Goal: Task Accomplishment & Management: Manage account settings

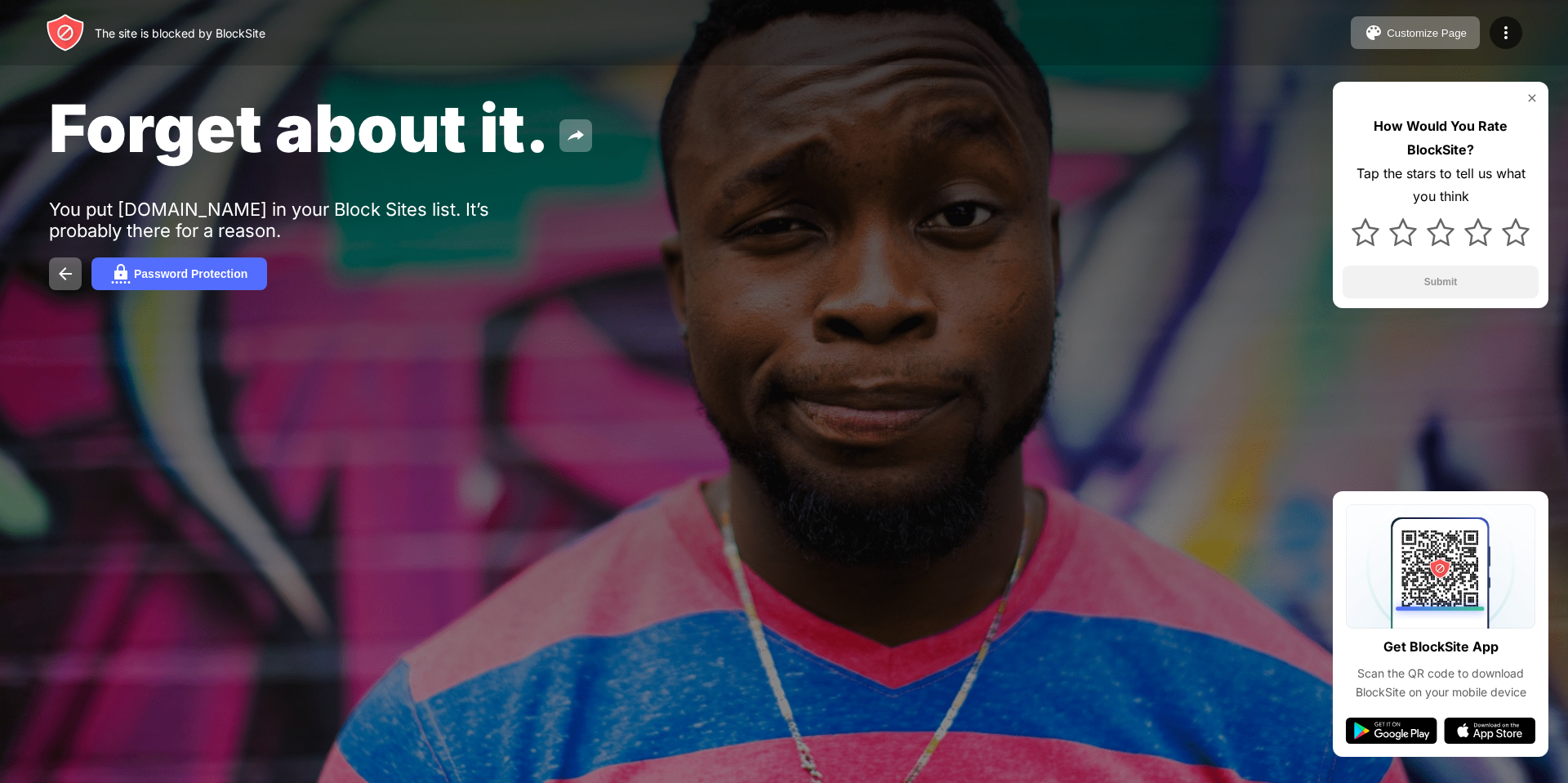
click at [1516, 49] on div "The site is blocked by BlockSite Customize Page Edit Block List Redirect Custom…" at bounding box center [784, 33] width 1568 height 65
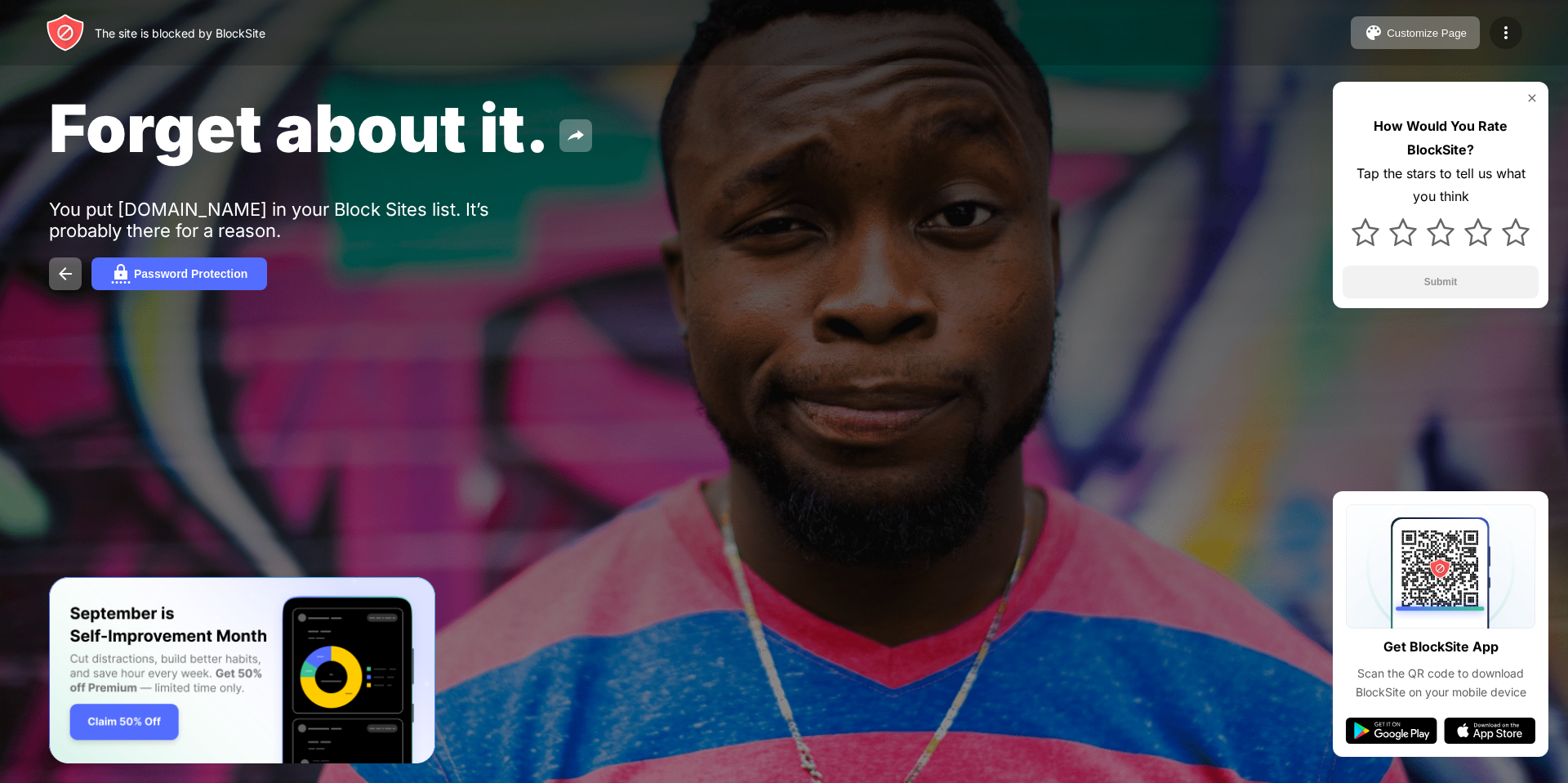
click at [1507, 34] on img at bounding box center [1505, 32] width 19 height 19
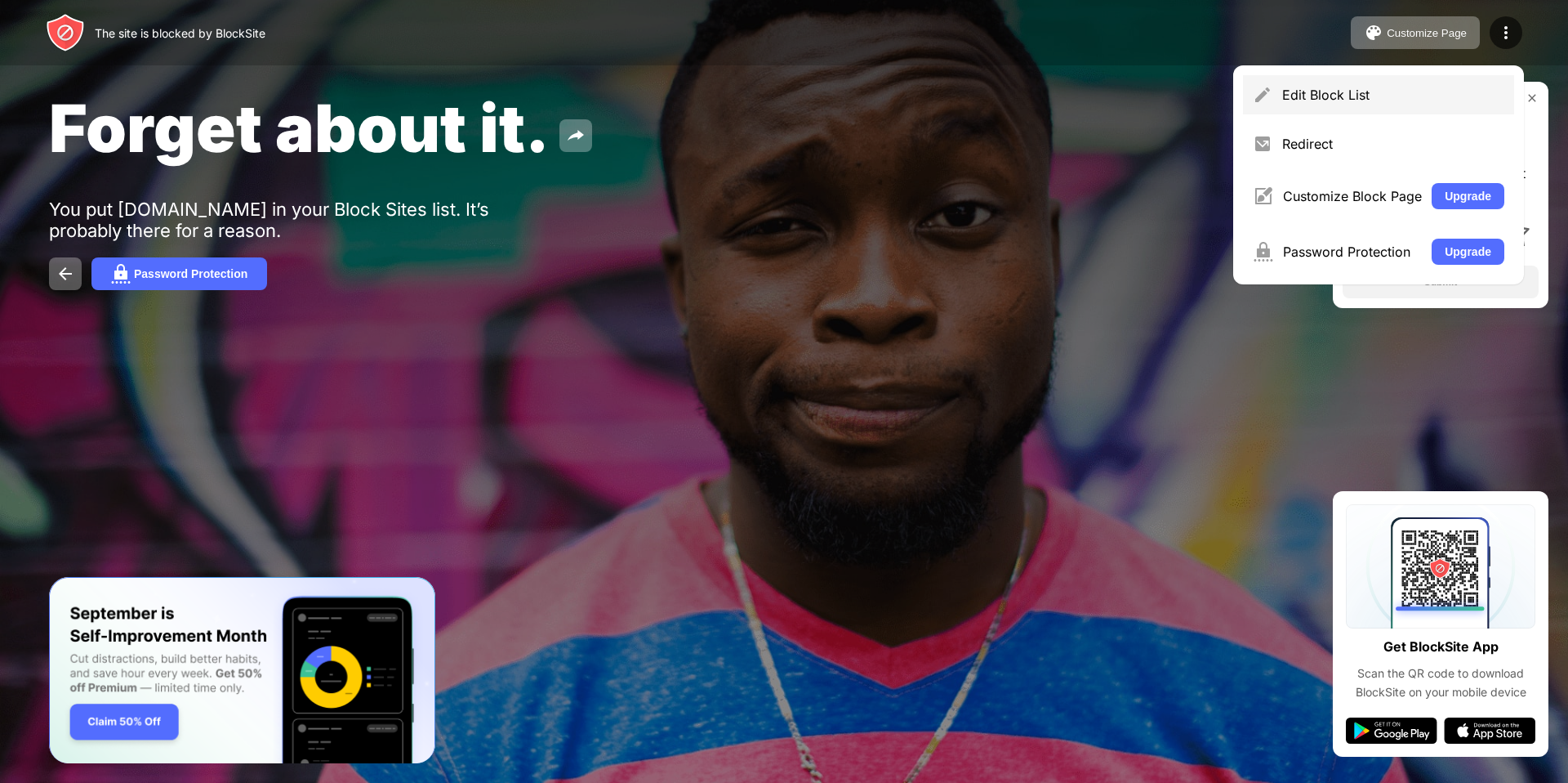
click at [1446, 75] on div "Edit Block List" at bounding box center [1379, 95] width 272 height 39
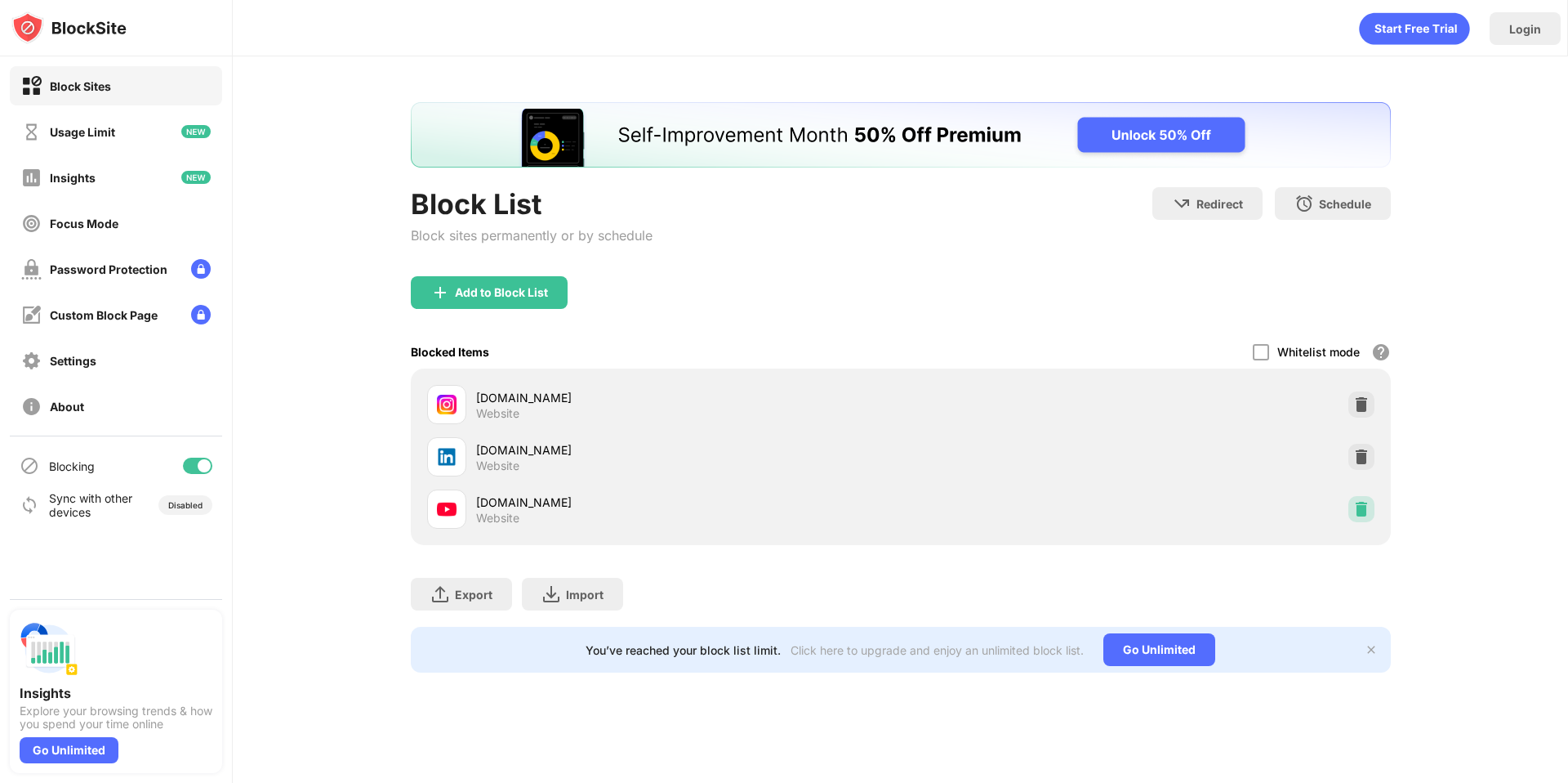
click at [1355, 519] on div at bounding box center [1361, 509] width 26 height 26
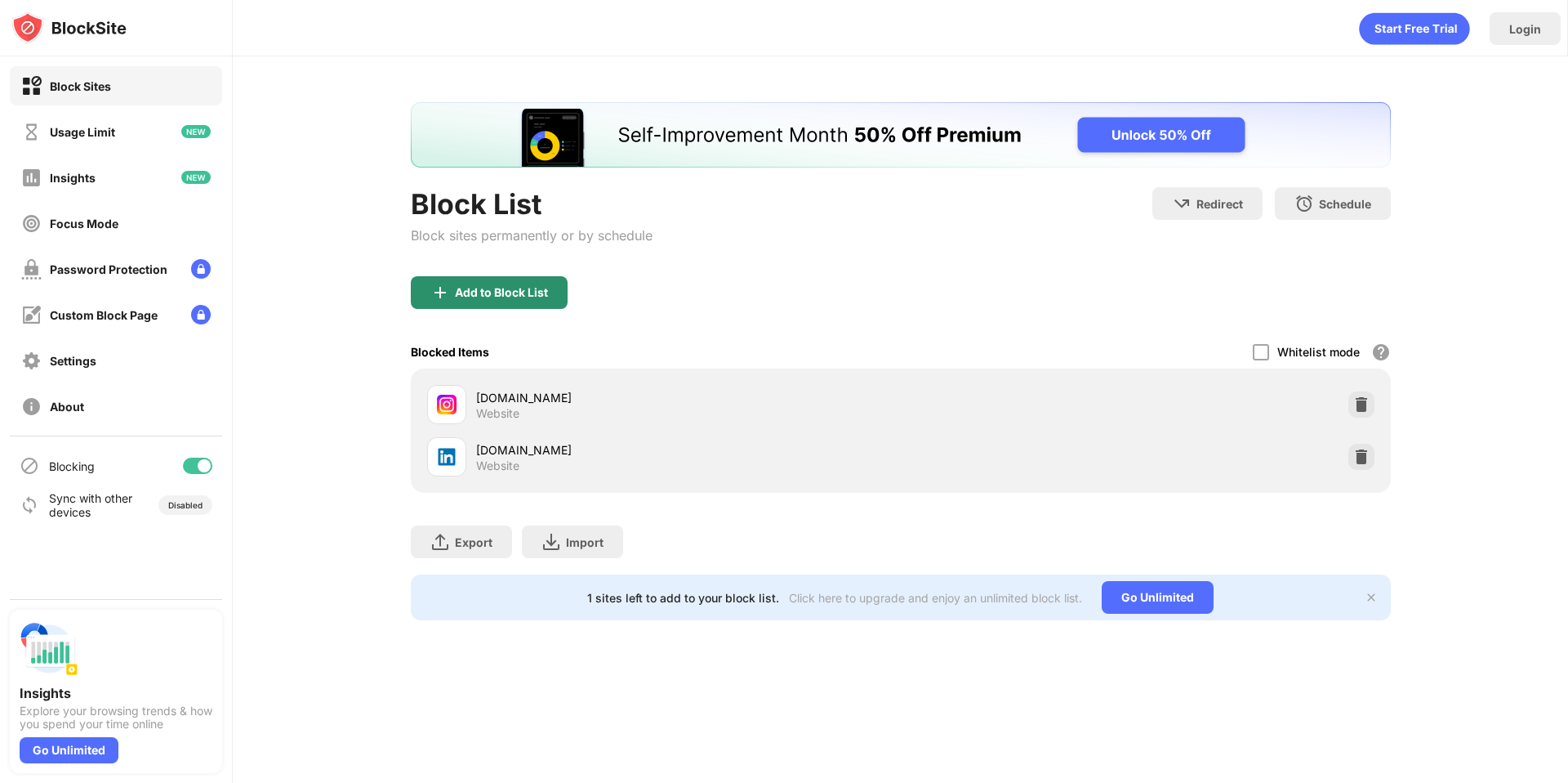
click at [499, 292] on div "Add to Block List" at bounding box center [501, 293] width 93 height 13
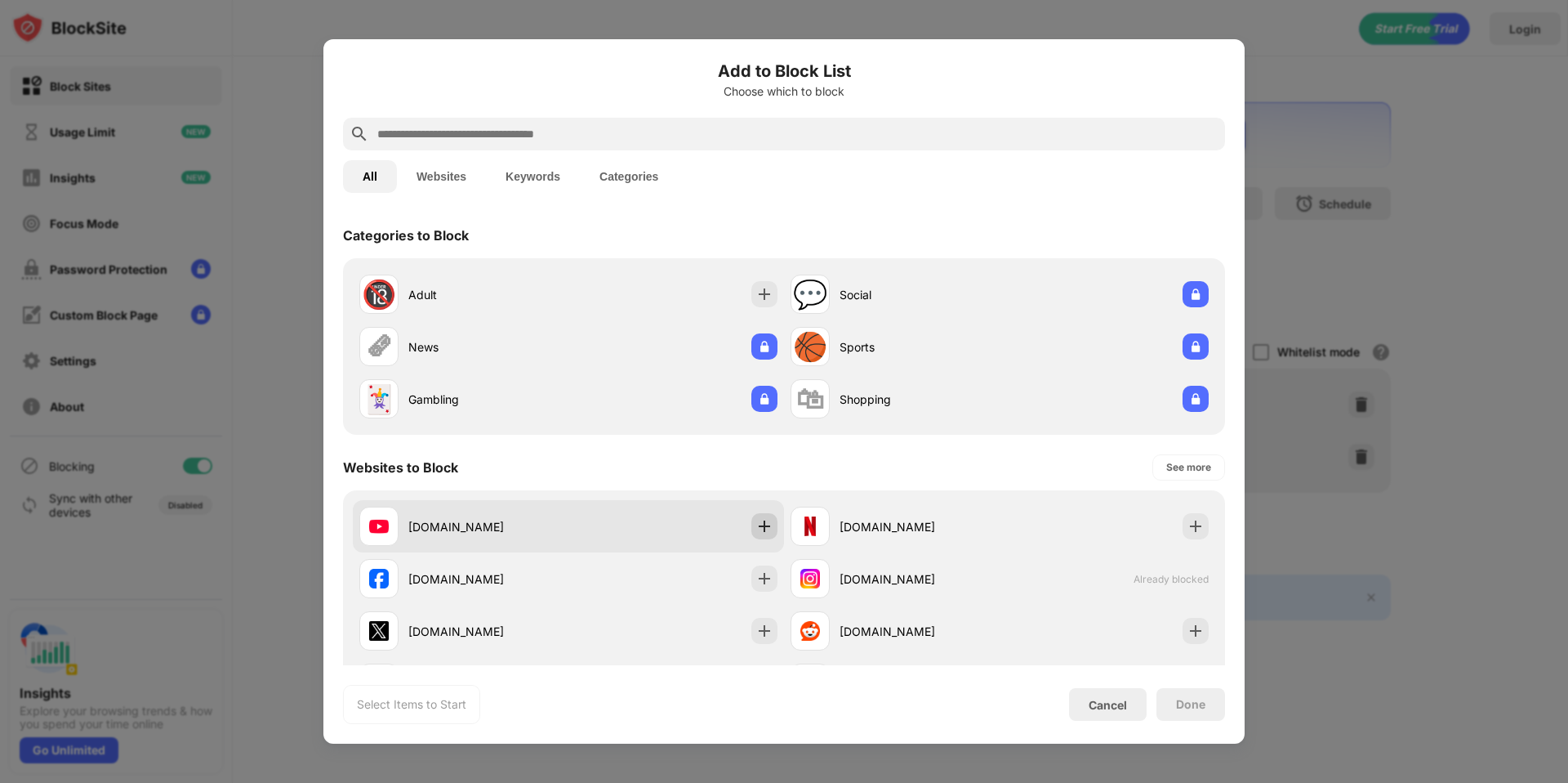
click at [758, 524] on img at bounding box center [763, 526] width 16 height 16
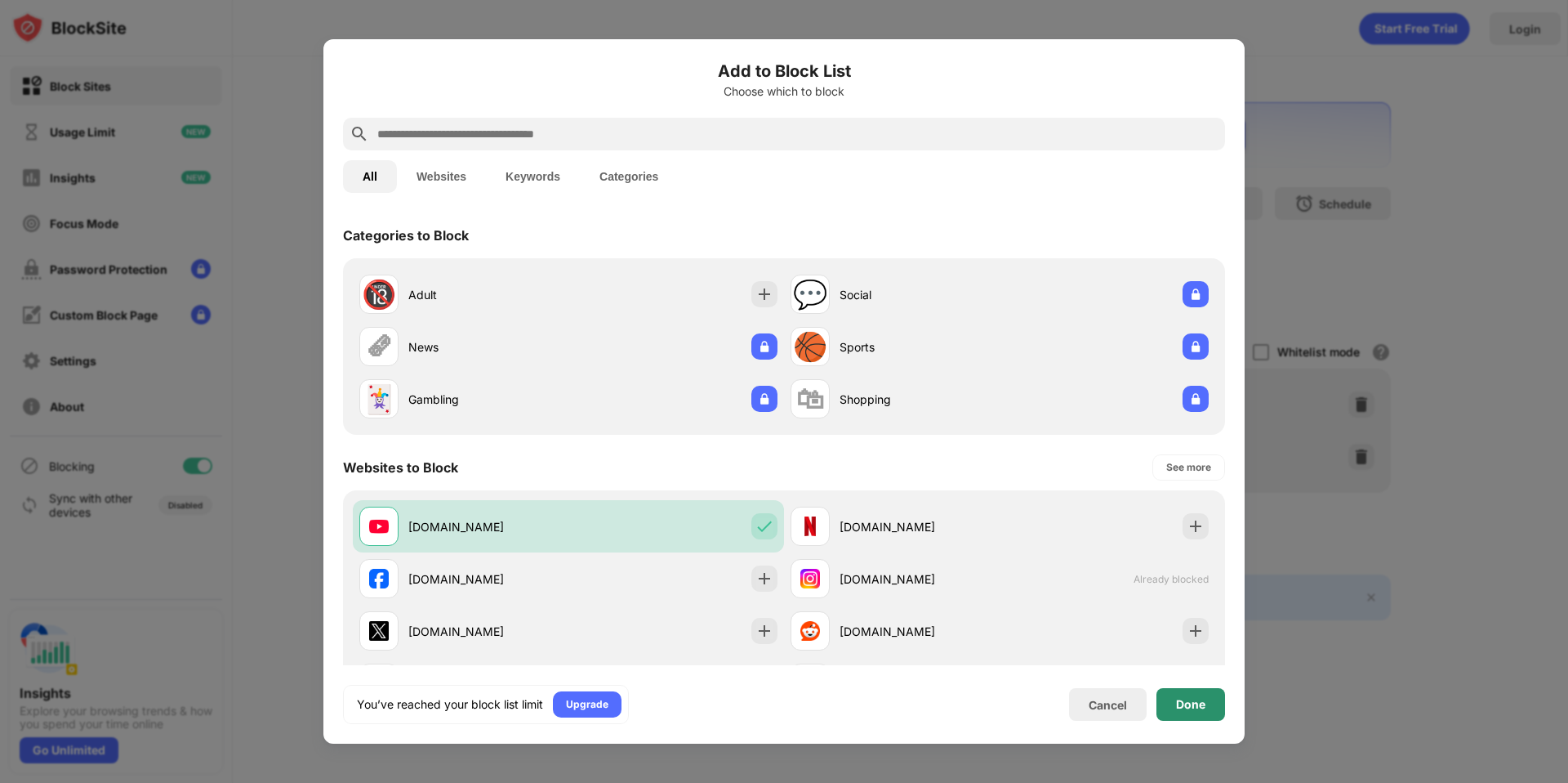
click at [1187, 702] on div "Done" at bounding box center [1190, 704] width 29 height 13
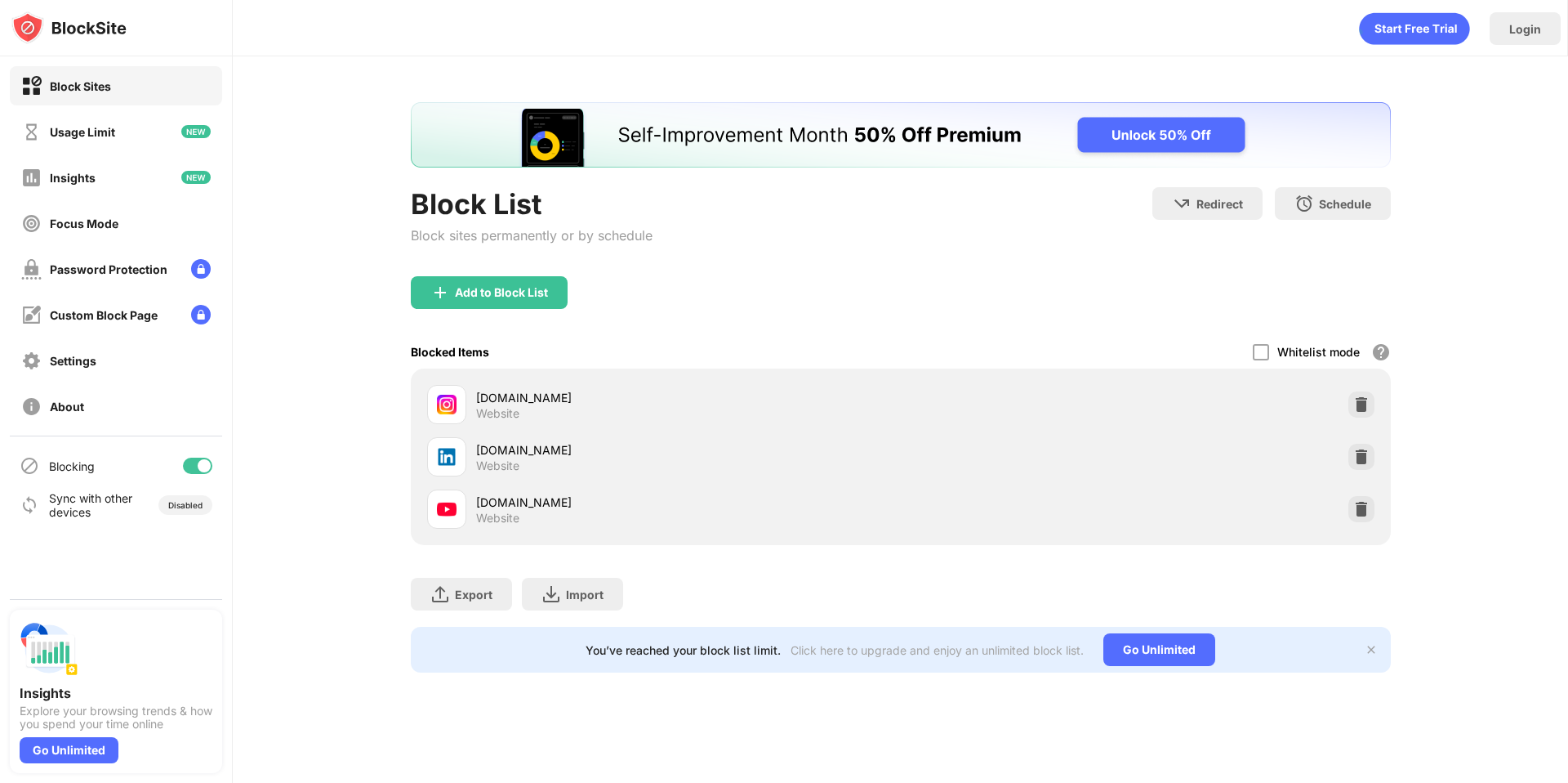
click at [287, 248] on div "Block List Block sites permanently or by schedule Redirect Choose a site to be …" at bounding box center [900, 386] width 1335 height 661
